Goal: Task Accomplishment & Management: Use online tool/utility

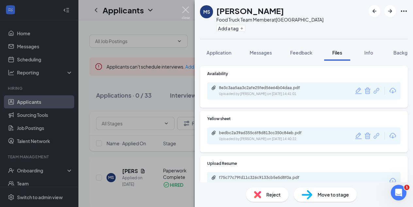
click at [186, 10] on img at bounding box center [186, 13] width 8 height 13
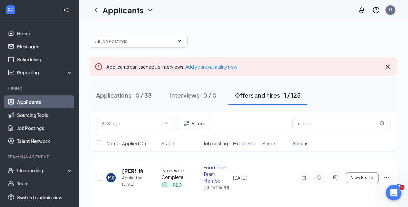
click at [389, 68] on icon "Cross" at bounding box center [388, 67] width 4 height 4
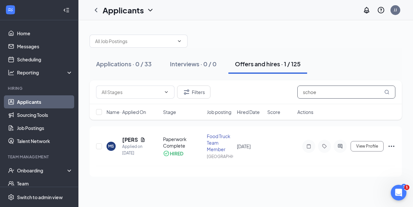
drag, startPoint x: 323, startPoint y: 94, endPoint x: 259, endPoint y: 89, distance: 64.2
click at [259, 89] on div "Filters schoe" at bounding box center [245, 92] width 299 height 13
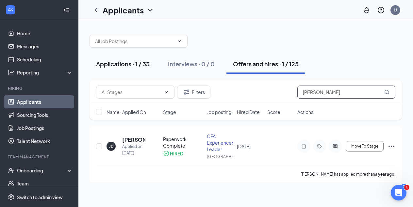
type input "[PERSON_NAME]"
click at [115, 61] on div "Applications · 1 / 33" at bounding box center [123, 64] width 54 height 8
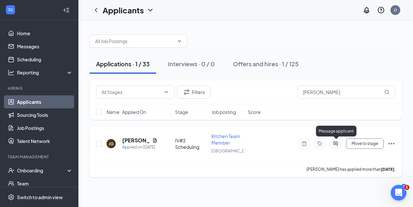
click at [336, 143] on icon "ActiveChat" at bounding box center [335, 143] width 4 height 4
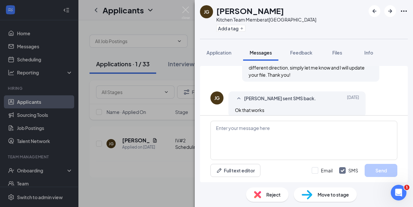
scroll to position [297, 0]
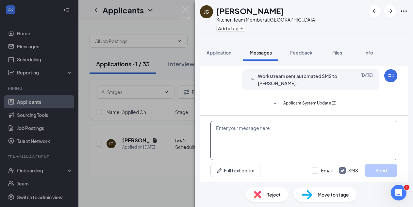
click at [228, 131] on textarea at bounding box center [303, 140] width 187 height 39
paste textarea "Hello! The Hiring Team has recommended you move forward in our selection proces…"
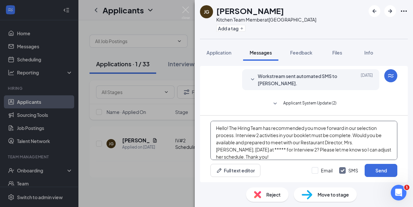
click at [243, 149] on textarea "Hello! The Hiring Team has recommended you move forward in our selection proces…" at bounding box center [303, 140] width 187 height 39
type textarea "Hello! The Hiring Team has recommended you move forward in our selection proces…"
click at [378, 169] on button "Send" at bounding box center [381, 170] width 33 height 13
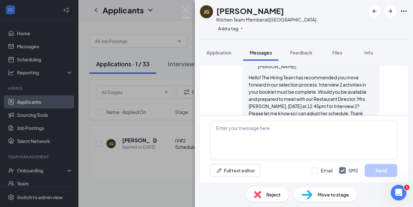
scroll to position [375, 0]
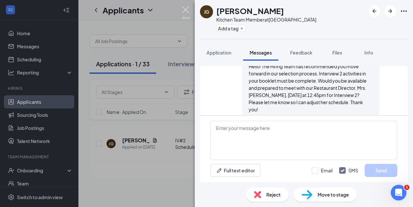
click at [184, 7] on img at bounding box center [186, 13] width 8 height 13
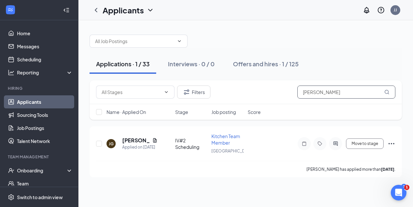
drag, startPoint x: 314, startPoint y: 92, endPoint x: 267, endPoint y: 94, distance: 47.7
click at [267, 94] on div "Filters [PERSON_NAME]" at bounding box center [245, 92] width 299 height 13
type input "[PERSON_NAME]"
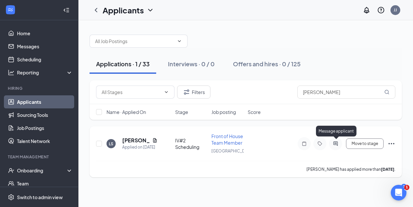
click at [335, 145] on icon "ActiveChat" at bounding box center [336, 143] width 8 height 5
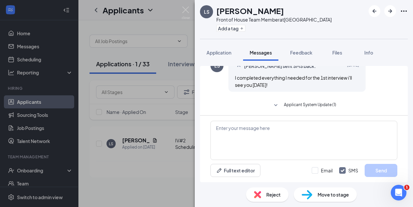
scroll to position [312, 0]
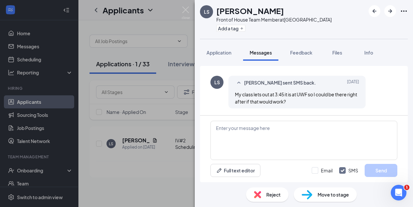
scroll to position [50, 0]
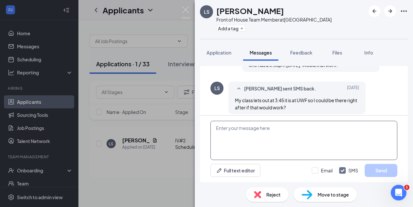
click at [243, 132] on textarea at bounding box center [303, 140] width 187 height 39
paste textarea "Hello! The Hiring Team has recommended you move forward in our selection proces…"
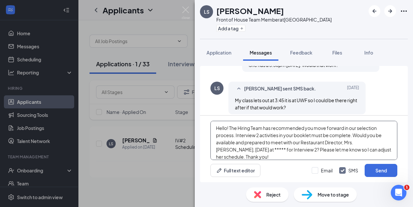
click at [244, 150] on textarea "Hello! The Hiring Team has recommended you move forward in our selection proces…" at bounding box center [303, 140] width 187 height 39
type textarea "Hello! The Hiring Team has recommended you move forward in our selection proces…"
click at [379, 172] on button "Send" at bounding box center [381, 170] width 33 height 13
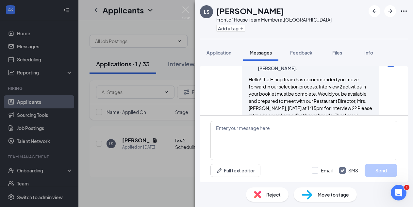
scroll to position [389, 0]
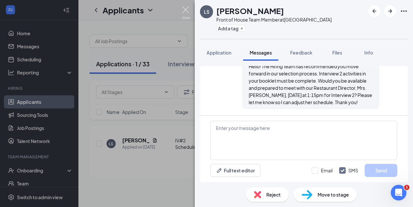
click at [186, 10] on img at bounding box center [186, 13] width 8 height 13
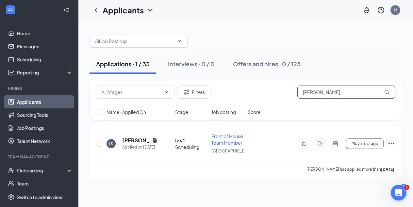
drag, startPoint x: 328, startPoint y: 95, endPoint x: 259, endPoint y: 88, distance: 69.7
click at [259, 88] on div "Filters [PERSON_NAME]" at bounding box center [245, 92] width 299 height 13
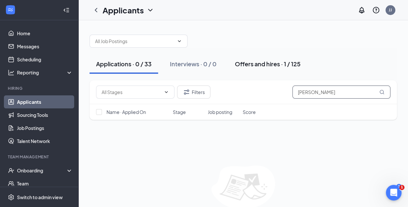
type input "[PERSON_NAME]"
click at [264, 64] on div "Offers and hires · 1 / 125" at bounding box center [268, 64] width 66 height 8
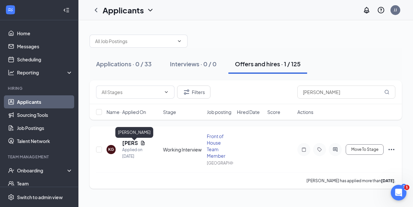
click at [127, 145] on h5 "[PERSON_NAME]" at bounding box center [129, 143] width 15 height 7
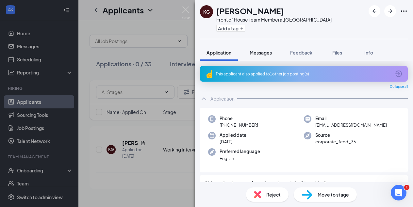
click at [262, 53] on span "Messages" at bounding box center [261, 53] width 22 height 6
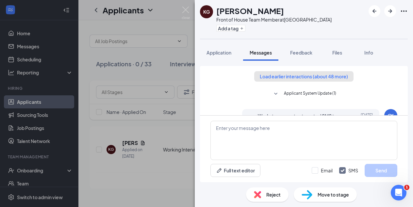
click at [294, 76] on button "Load earlier interactions (about 48 more)" at bounding box center [303, 76] width 99 height 10
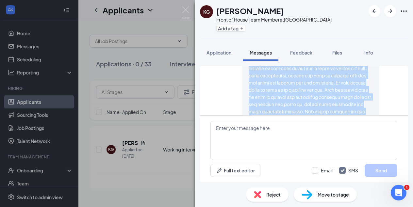
scroll to position [1799, 0]
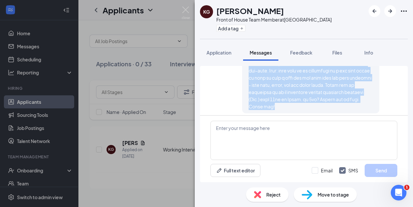
drag, startPoint x: 244, startPoint y: 81, endPoint x: 363, endPoint y: 93, distance: 120.3
click at [363, 93] on div at bounding box center [311, 27] width 124 height 165
copy span "Hello! As part of the interview process, we invite you to a working interview. …"
click at [185, 9] on img at bounding box center [186, 13] width 8 height 13
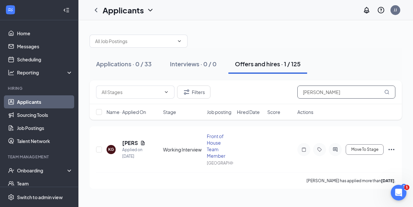
drag, startPoint x: 321, startPoint y: 95, endPoint x: 252, endPoint y: 90, distance: 69.5
click at [252, 90] on div "Filters [PERSON_NAME]" at bounding box center [245, 92] width 299 height 13
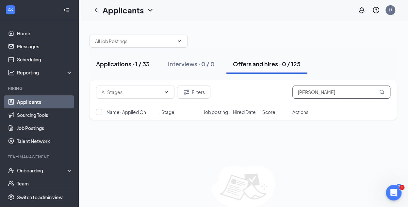
type input "[PERSON_NAME]"
click at [123, 64] on div "Applications · 1 / 33" at bounding box center [123, 64] width 54 height 8
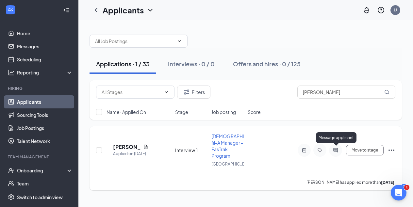
click at [336, 149] on icon "ActiveChat" at bounding box center [335, 150] width 4 height 4
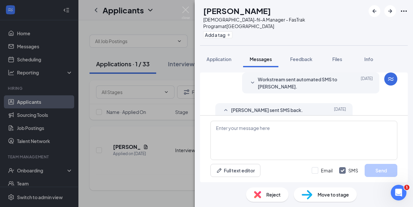
scroll to position [399, 0]
click at [257, 130] on textarea at bounding box center [303, 140] width 187 height 39
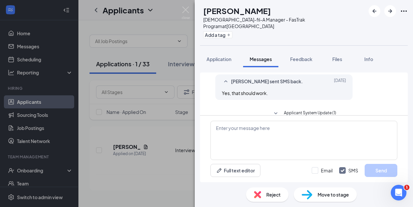
scroll to position [316, 0]
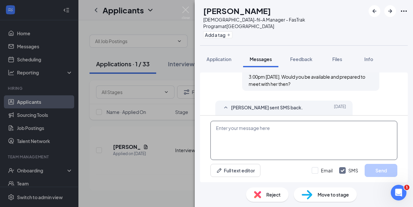
click at [269, 129] on textarea at bounding box center [303, 140] width 187 height 39
paste textarea "Hello! As part of the interview process, we invite you to a working interview. …"
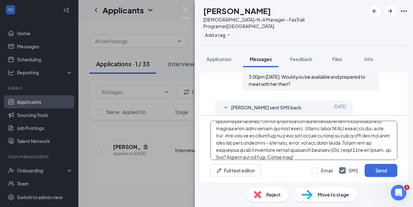
scroll to position [83, 0]
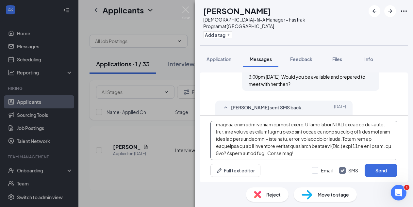
click at [240, 153] on textarea at bounding box center [303, 140] width 187 height 39
click at [285, 153] on textarea at bounding box center [303, 140] width 187 height 39
type textarea "Hello! As part of the interview process, we invite you to a working interview. …"
click at [379, 169] on button "Send" at bounding box center [381, 170] width 33 height 13
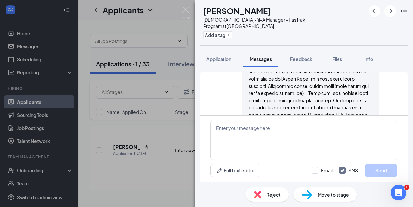
scroll to position [586, 0]
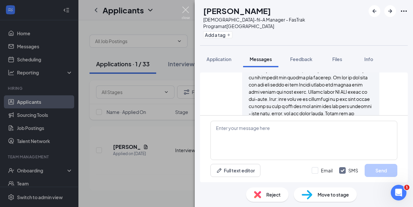
click at [185, 11] on img at bounding box center [186, 13] width 8 height 13
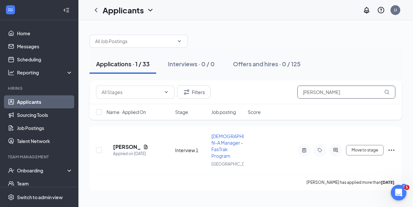
drag, startPoint x: 321, startPoint y: 92, endPoint x: 256, endPoint y: 87, distance: 64.9
click at [256, 87] on div "Filters [PERSON_NAME]" at bounding box center [245, 92] width 299 height 13
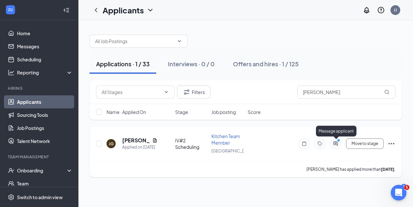
click at [336, 143] on icon "PrimaryDot" at bounding box center [340, 141] width 8 height 5
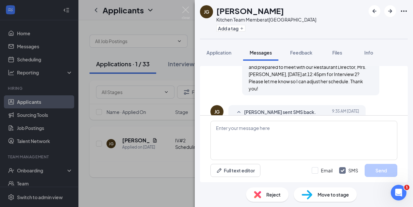
scroll to position [361, 0]
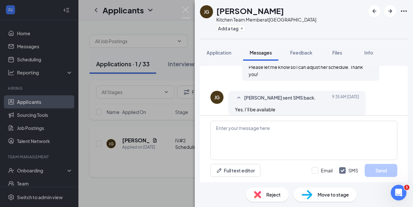
click at [333, 194] on span "Move to stage" at bounding box center [333, 194] width 31 height 7
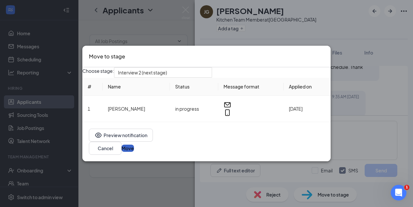
click at [134, 151] on button "Move" at bounding box center [128, 148] width 12 height 7
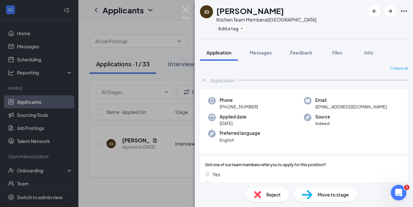
click at [185, 9] on img at bounding box center [186, 13] width 8 height 13
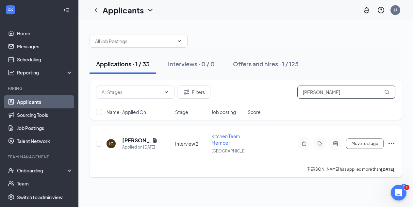
drag, startPoint x: 317, startPoint y: 92, endPoint x: 271, endPoint y: 91, distance: 46.1
click at [271, 91] on div "Filters [PERSON_NAME]" at bounding box center [245, 92] width 299 height 13
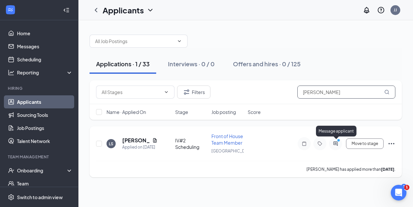
type input "[PERSON_NAME]"
click at [335, 144] on icon "ActiveChat" at bounding box center [335, 143] width 4 height 4
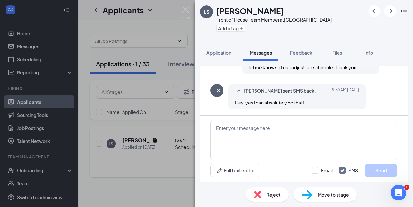
scroll to position [340, 0]
click at [326, 195] on span "Move to stage" at bounding box center [333, 194] width 31 height 7
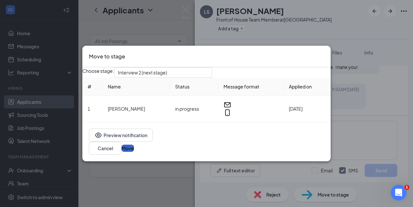
click at [134, 152] on button "Move" at bounding box center [128, 148] width 12 height 7
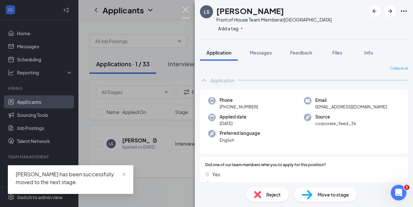
click at [186, 9] on img at bounding box center [186, 13] width 8 height 13
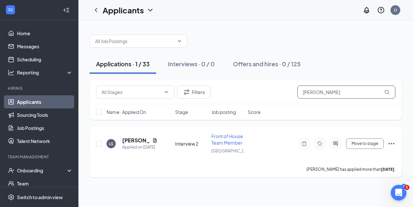
drag, startPoint x: 310, startPoint y: 93, endPoint x: 265, endPoint y: 87, distance: 45.9
click at [265, 87] on div "Filters [PERSON_NAME]" at bounding box center [245, 92] width 299 height 13
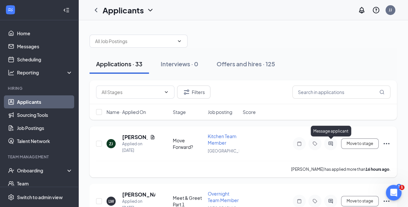
click at [330, 144] on icon "ActiveChat" at bounding box center [330, 143] width 4 height 4
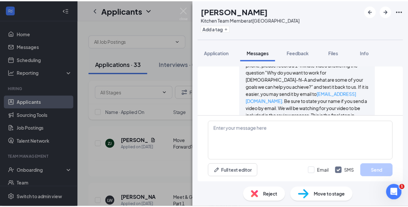
scroll to position [151, 0]
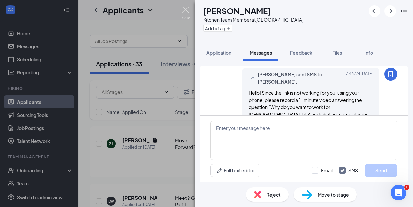
click at [186, 9] on img at bounding box center [186, 13] width 8 height 13
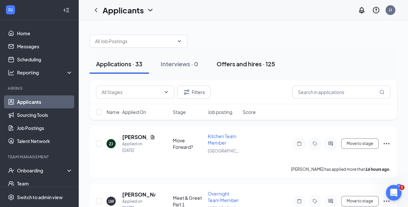
click at [254, 65] on div "Offers and hires · 125" at bounding box center [246, 64] width 58 height 8
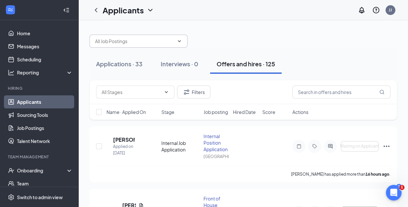
click at [143, 40] on input "text" at bounding box center [134, 41] width 79 height 7
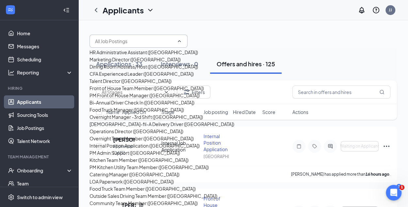
scroll to position [257, 0]
click at [136, 142] on div "Internal Position Application ([GEOGRAPHIC_DATA])" at bounding box center [145, 145] width 110 height 7
type input "Internal Position Application ([GEOGRAPHIC_DATA])"
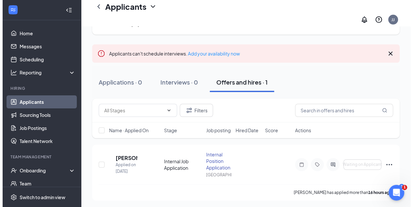
scroll to position [37, 0]
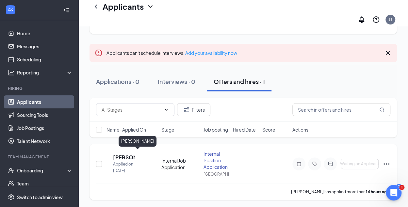
click at [132, 154] on h5 "[PERSON_NAME]" at bounding box center [124, 157] width 22 height 7
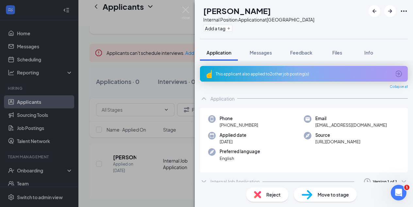
scroll to position [6, 0]
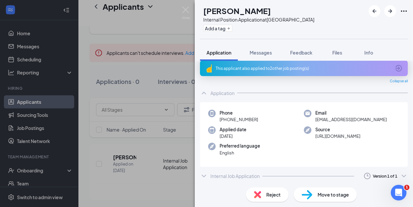
click at [206, 175] on icon "ChevronDown" at bounding box center [204, 176] width 4 height 3
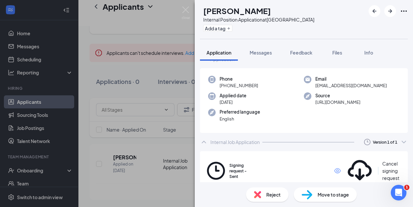
scroll to position [45, 0]
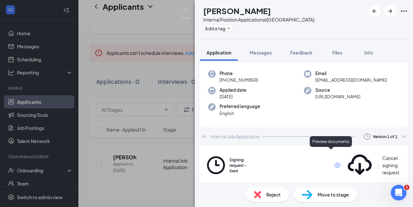
click at [334, 163] on icon "Eye" at bounding box center [337, 165] width 7 height 5
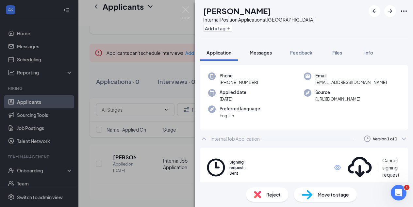
click at [263, 51] on span "Messages" at bounding box center [261, 53] width 22 height 6
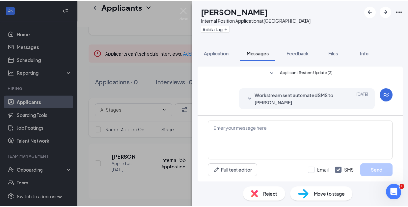
scroll to position [19, 0]
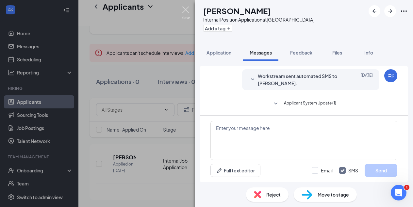
click at [185, 9] on img at bounding box center [186, 13] width 8 height 13
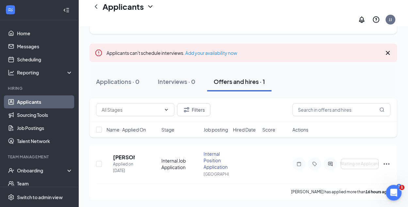
click at [388, 49] on icon "Cross" at bounding box center [388, 53] width 8 height 8
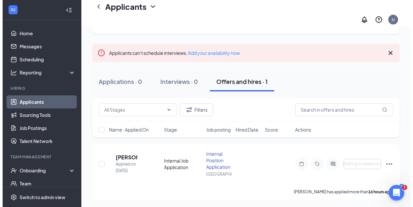
scroll to position [6, 0]
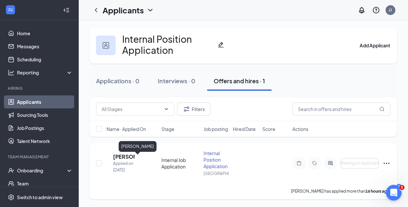
click at [132, 155] on h5 "[PERSON_NAME]" at bounding box center [124, 156] width 22 height 7
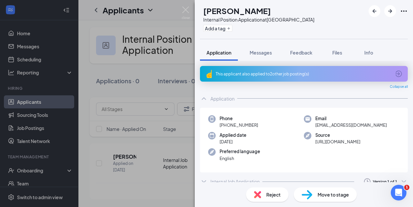
scroll to position [6, 0]
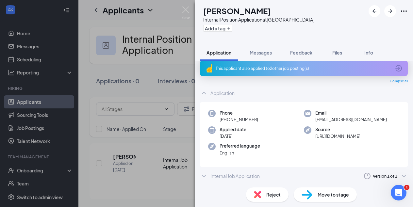
click at [204, 173] on icon "ChevronDown" at bounding box center [204, 176] width 8 height 8
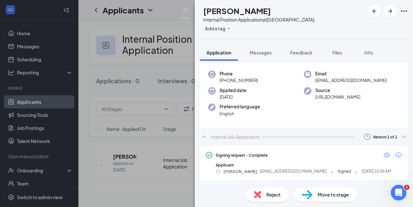
scroll to position [45, 0]
click at [384, 154] on icon "Eye" at bounding box center [387, 154] width 7 height 5
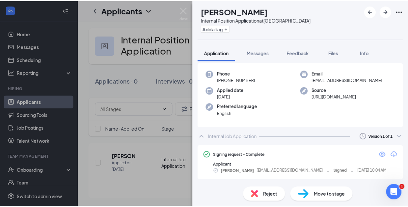
scroll to position [43, 0]
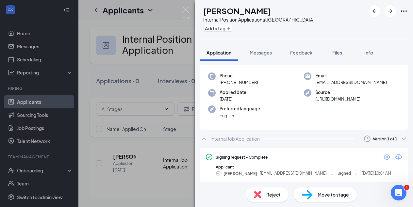
click at [39, 101] on div "SM [PERSON_NAME] Internal Position Application at [GEOGRAPHIC_DATA] Add a tag A…" at bounding box center [206, 103] width 413 height 207
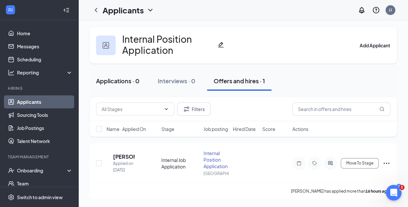
click at [105, 77] on div "Applications · 0" at bounding box center [117, 81] width 43 height 8
